Goal: Task Accomplishment & Management: Manage account settings

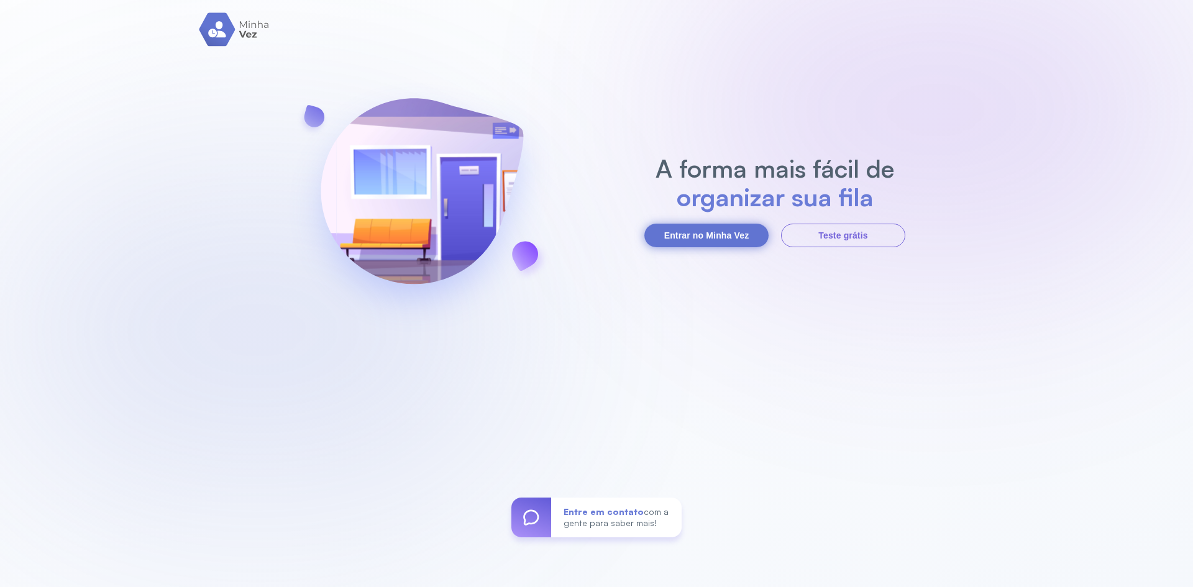
click at [722, 239] on button "Entrar no Minha Vez" at bounding box center [706, 236] width 124 height 24
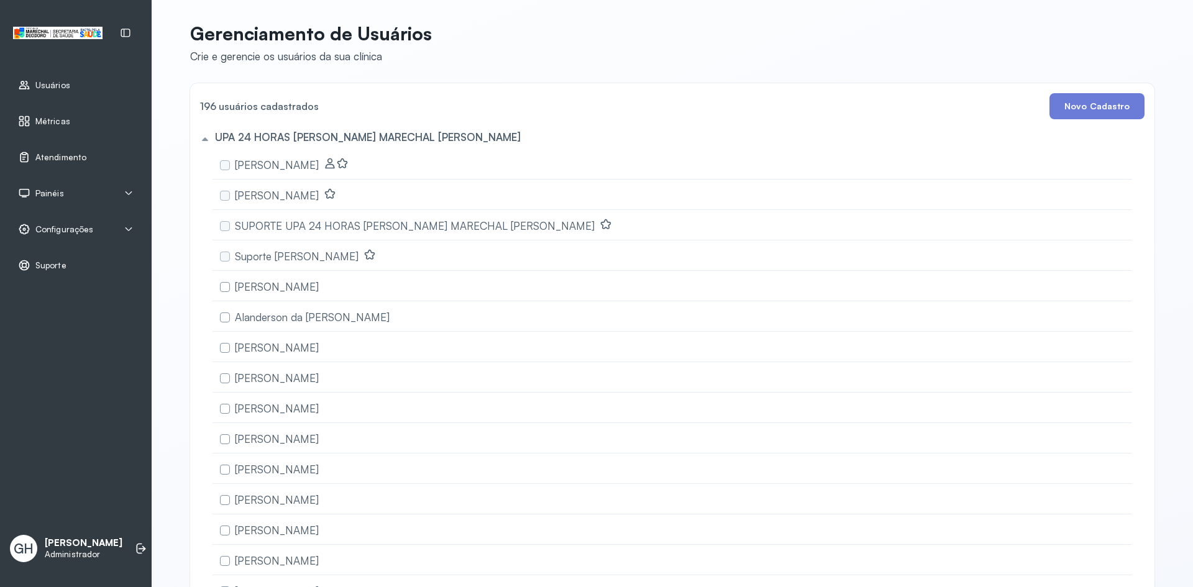
click at [58, 161] on span "Atendimento" at bounding box center [60, 157] width 51 height 11
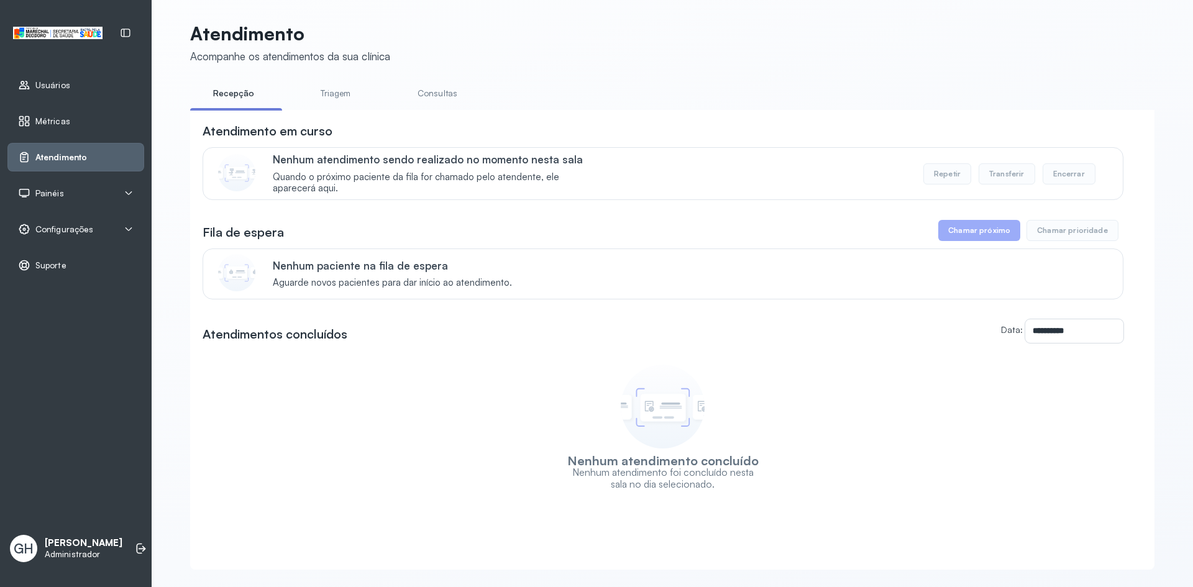
click at [316, 91] on link "Triagem" at bounding box center [335, 93] width 87 height 21
click at [414, 89] on link "Consultas" at bounding box center [437, 93] width 87 height 21
click at [79, 181] on div "Painéis" at bounding box center [75, 193] width 137 height 29
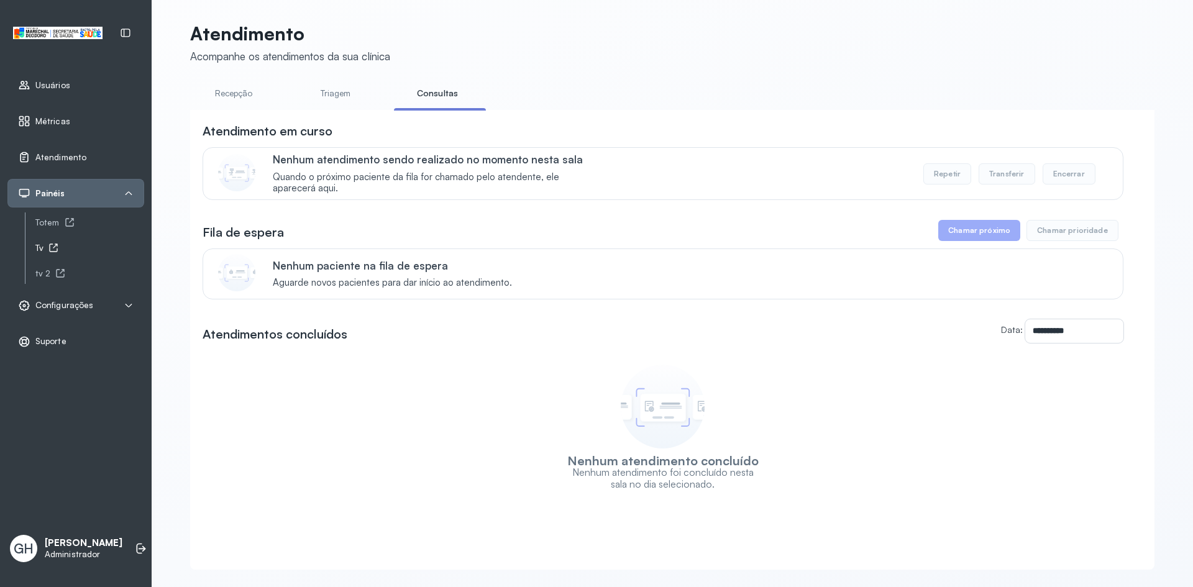
click at [57, 246] on icon at bounding box center [53, 248] width 10 height 10
click at [80, 307] on span "Configurações" at bounding box center [64, 305] width 58 height 11
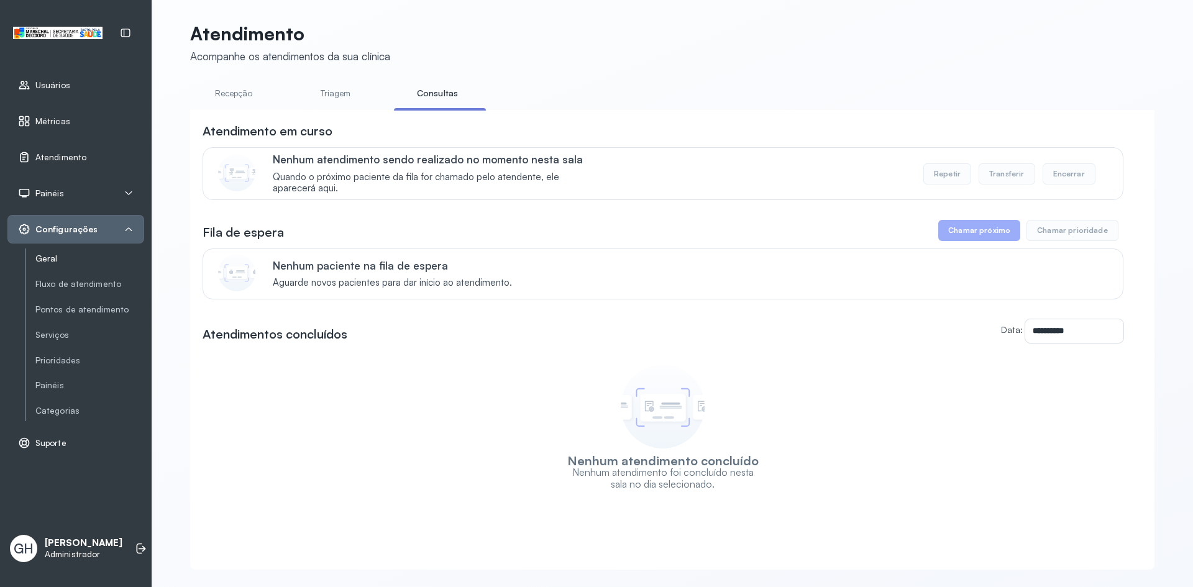
click at [67, 253] on link "Geral" at bounding box center [89, 258] width 109 height 11
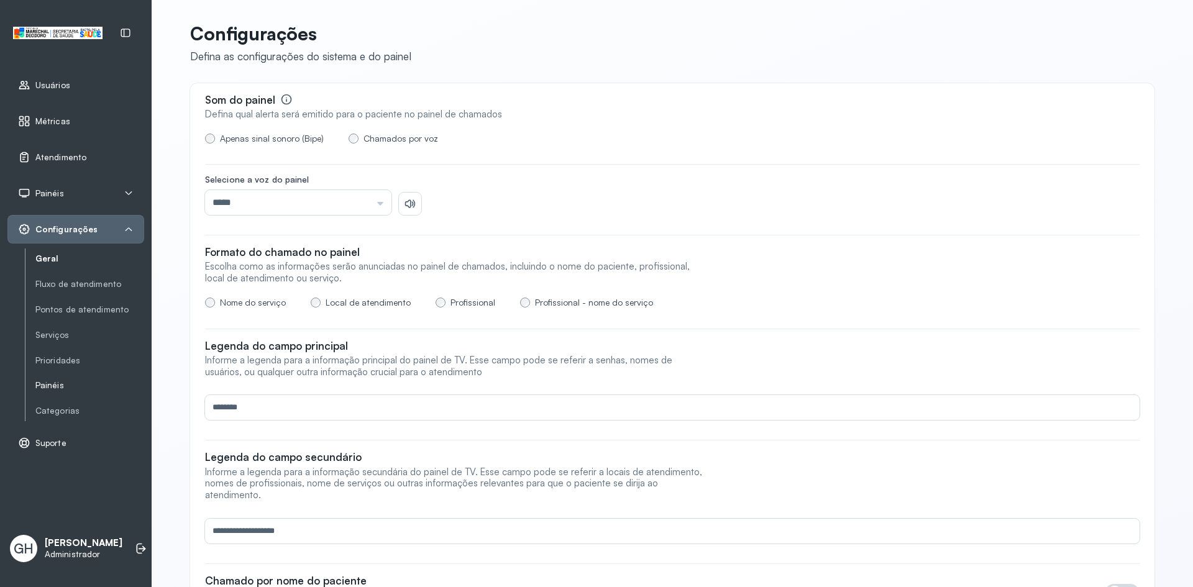
click at [52, 388] on link "Painéis" at bounding box center [89, 385] width 109 height 11
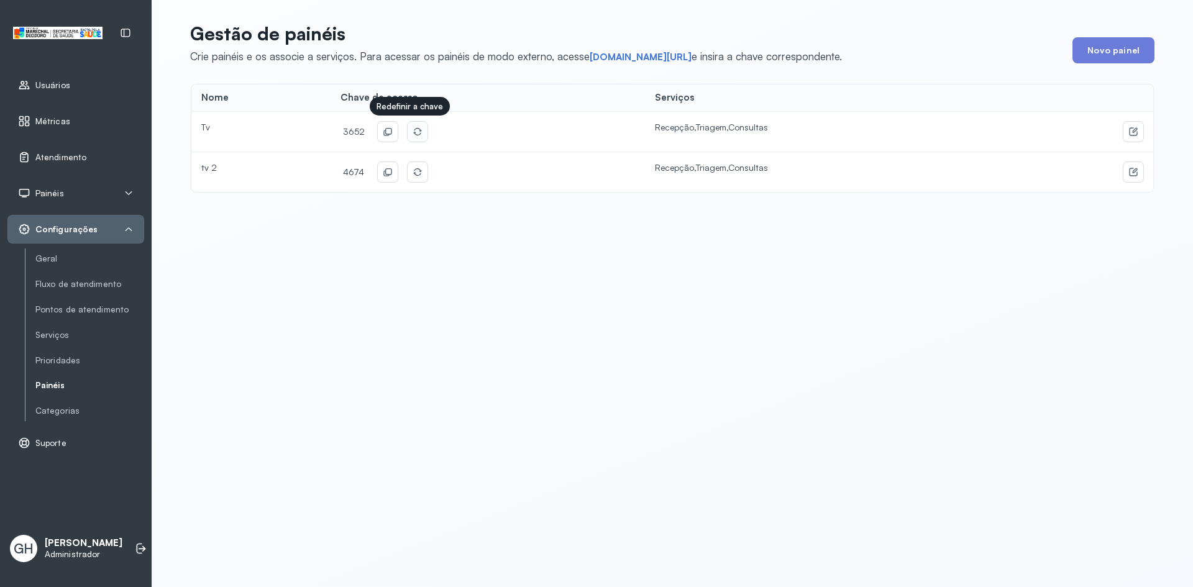
click at [414, 135] on icon at bounding box center [417, 133] width 7 height 6
click at [383, 129] on icon at bounding box center [388, 132] width 10 height 10
click at [59, 187] on div "Painéis" at bounding box center [41, 193] width 46 height 12
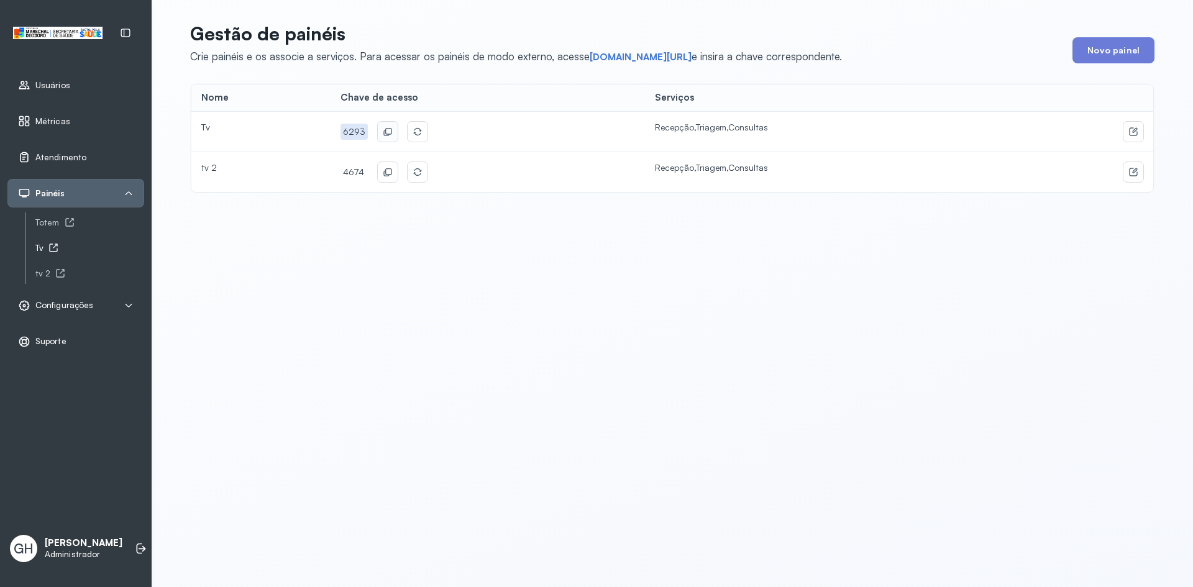
click at [52, 247] on icon at bounding box center [53, 248] width 10 height 10
click at [135, 542] on icon at bounding box center [141, 548] width 12 height 12
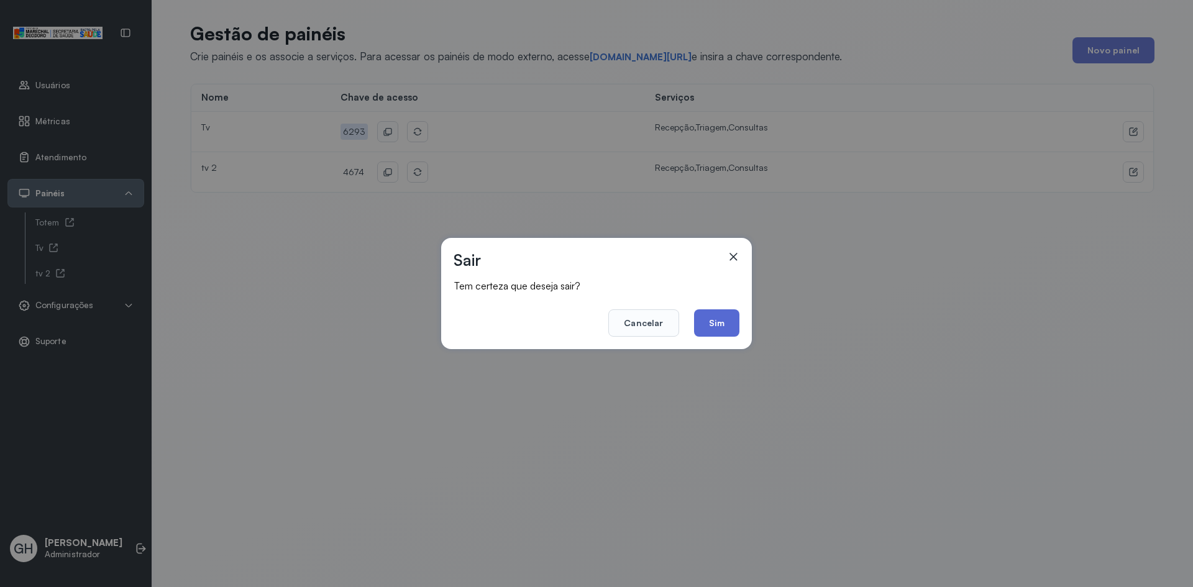
click at [719, 321] on button "Sim" at bounding box center [716, 322] width 45 height 27
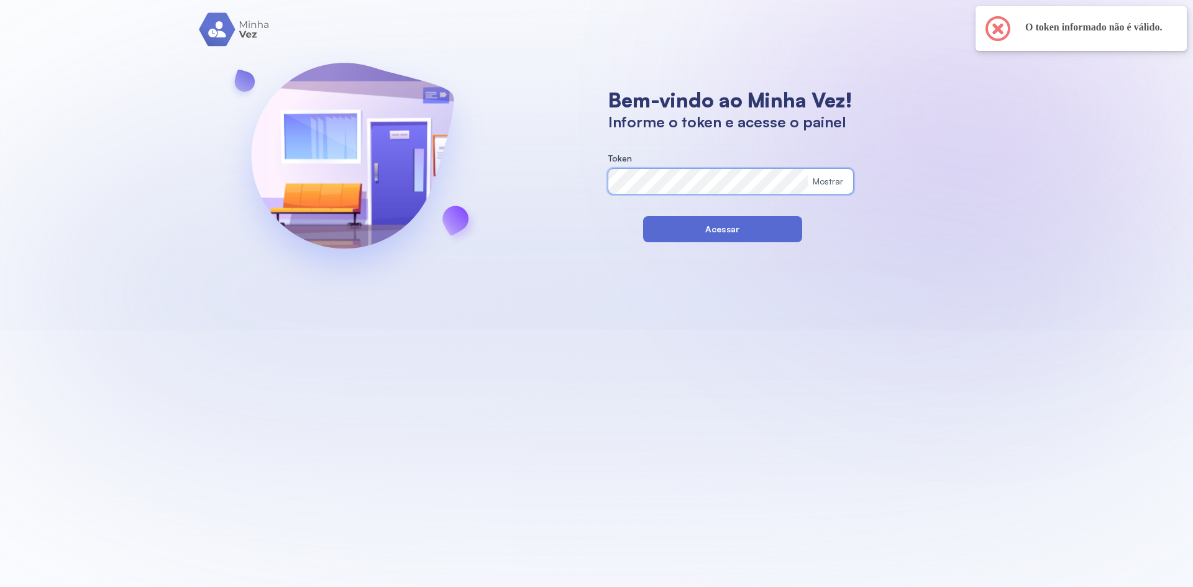
click at [720, 229] on button "Acessar" at bounding box center [722, 229] width 159 height 26
